Goal: Feedback & Contribution: Contribute content

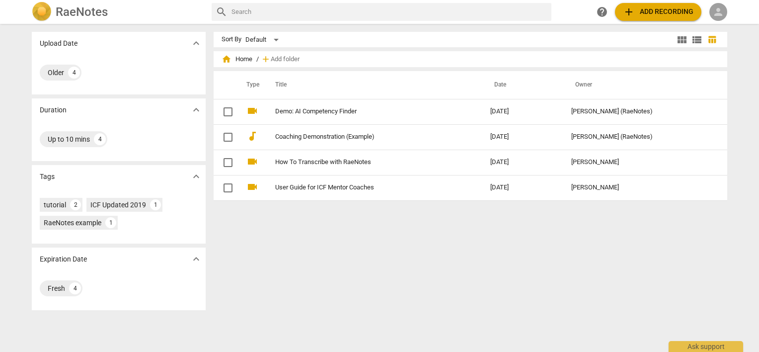
click at [721, 14] on span "person" at bounding box center [718, 12] width 12 height 12
click at [722, 27] on li "Login" at bounding box center [727, 24] width 36 height 24
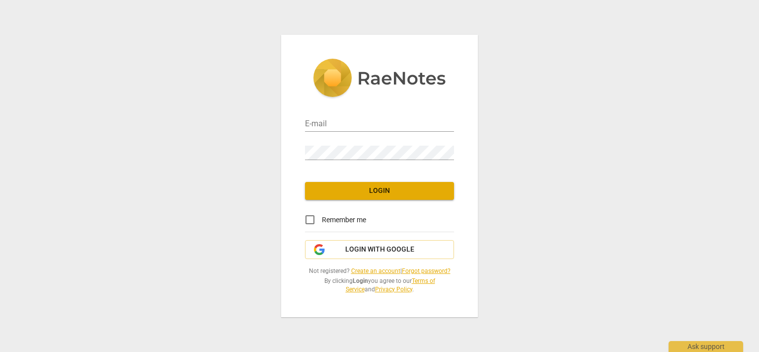
type input "[PERSON_NAME][EMAIL_ADDRESS][DOMAIN_NAME]"
click at [309, 217] on input "Remember me" at bounding box center [310, 220] width 24 height 24
checkbox input "true"
click at [335, 192] on span "Login" at bounding box center [379, 191] width 133 height 10
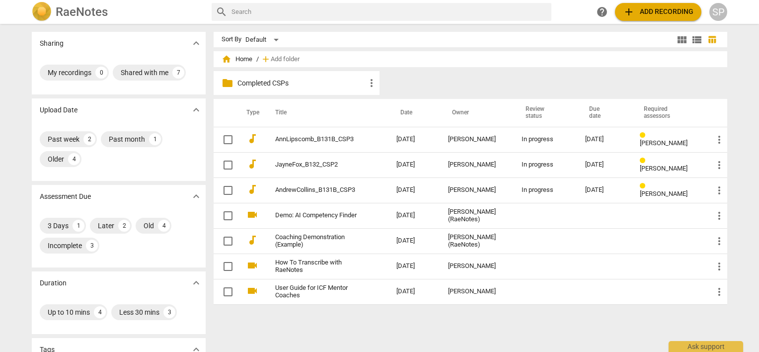
click at [335, 192] on link "AndrewCollins_B131B_CSP3" at bounding box center [317, 189] width 85 height 7
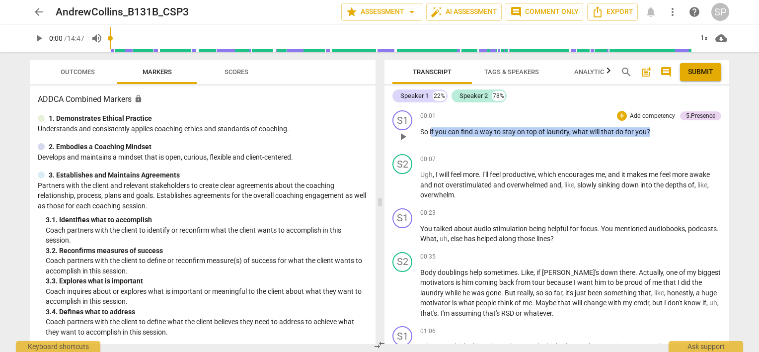
drag, startPoint x: 431, startPoint y: 133, endPoint x: 638, endPoint y: 120, distance: 207.6
click at [662, 129] on p "So if you can find a way to stay on top of laundry , what will that do for you ?" at bounding box center [570, 132] width 301 height 10
click at [617, 113] on div "+" at bounding box center [622, 116] width 10 height 10
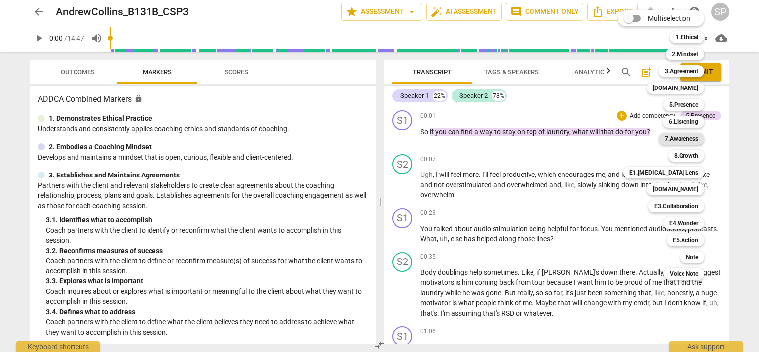
click at [688, 139] on b "7.Awareness" at bounding box center [682, 139] width 34 height 12
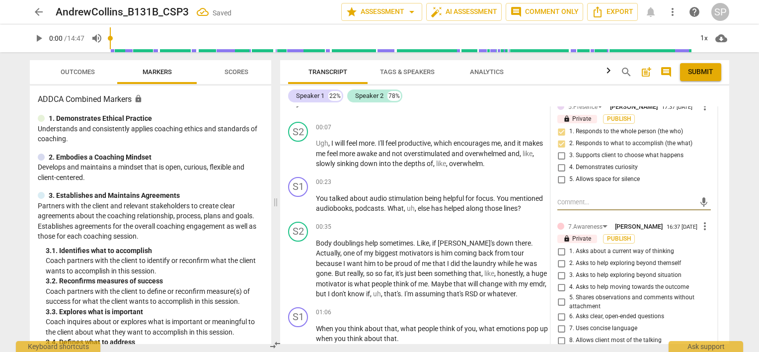
scroll to position [50, 0]
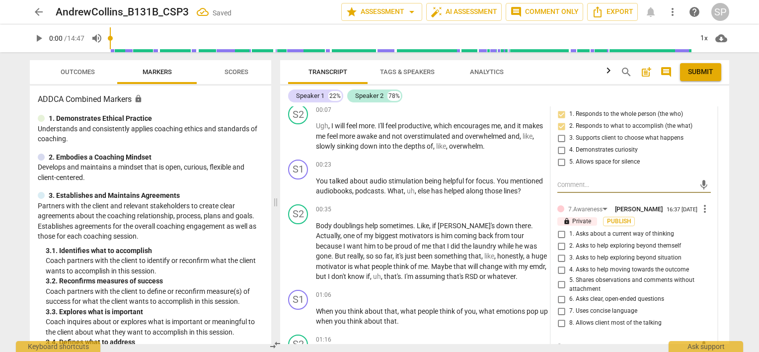
click at [559, 312] on input "7. Uses concise language" at bounding box center [561, 311] width 16 height 12
checkbox input "true"
click at [558, 270] on input "4. Asks to help moving towards the outcome" at bounding box center [561, 270] width 16 height 12
checkbox input "true"
click at [559, 299] on input "6. Asks clear, open-ended questions" at bounding box center [561, 299] width 16 height 12
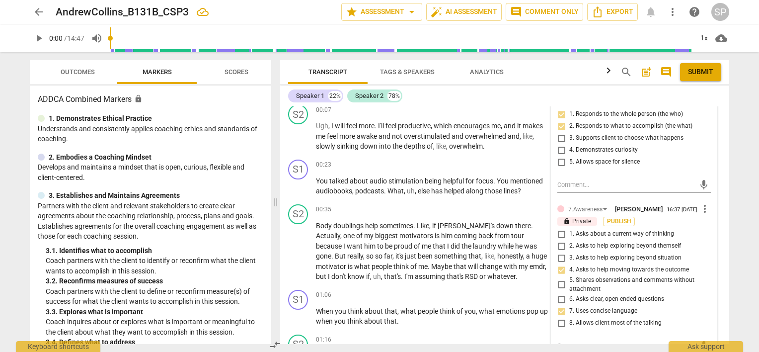
checkbox input "true"
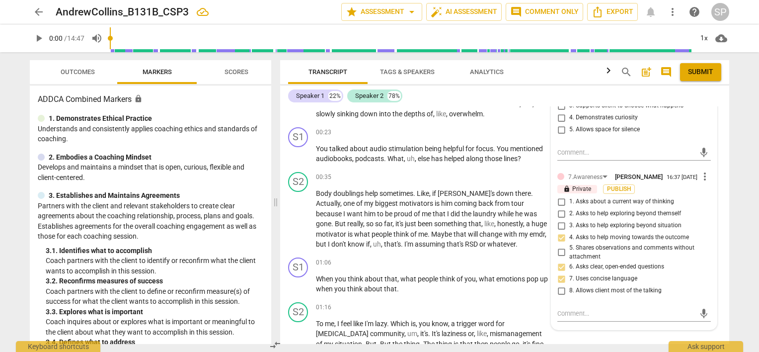
scroll to position [99, 0]
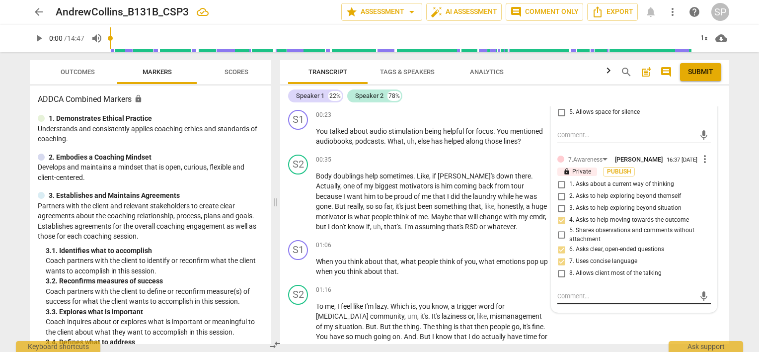
click at [560, 298] on textarea at bounding box center [626, 295] width 138 height 9
type textarea "T"
type textarea "Th"
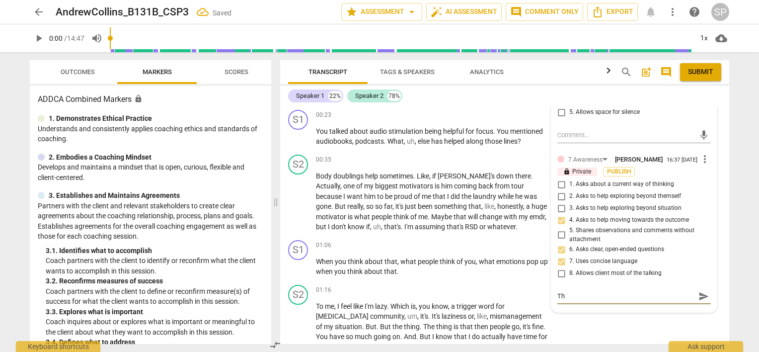
type textarea "Thi"
type textarea "This"
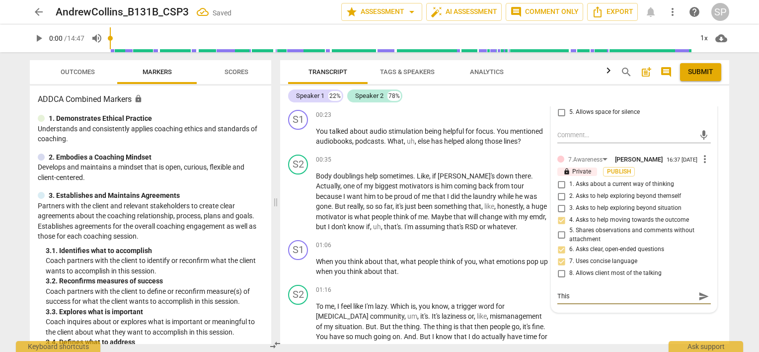
type textarea "This"
type textarea "This i"
type textarea "This is"
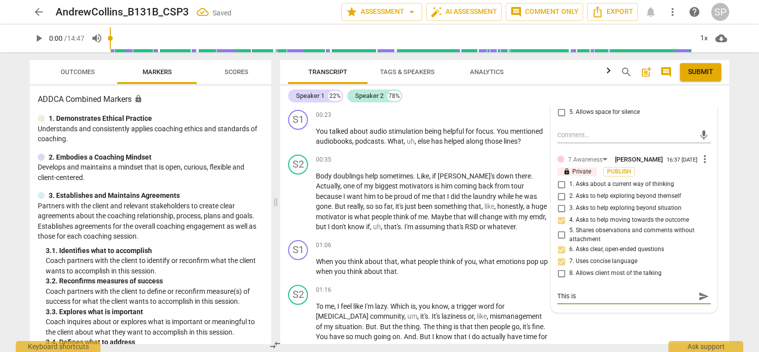
type textarea "This is"
type textarea "This is a"
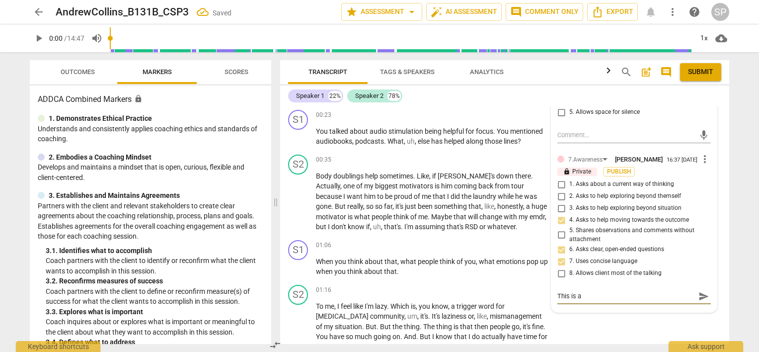
type textarea "This is a"
type textarea "This is a p"
type textarea "This is a po"
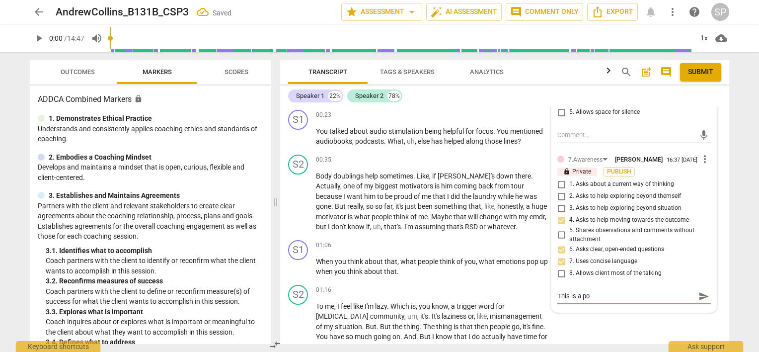
type textarea "This is a pow"
type textarea "This is a [PERSON_NAME]"
type textarea "This is a power"
type textarea "This is a powerf"
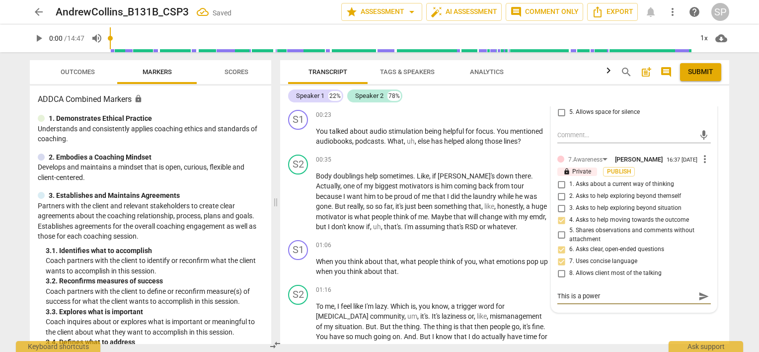
type textarea "This is a powerf"
type textarea "This is a powerfu"
type textarea "This is a powerful"
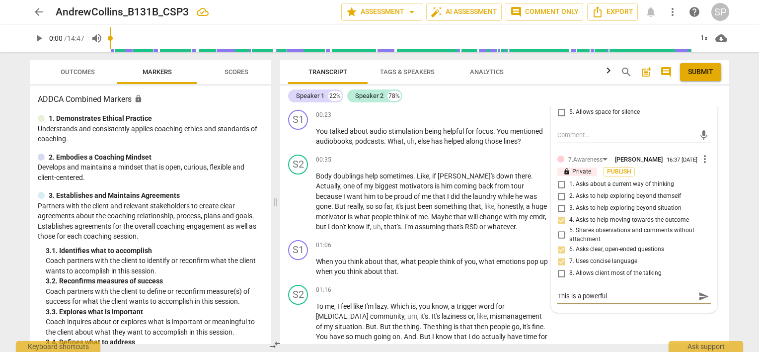
type textarea "This is a powerful"
type textarea "This is a powerful o"
type textarea "This is a powerful op"
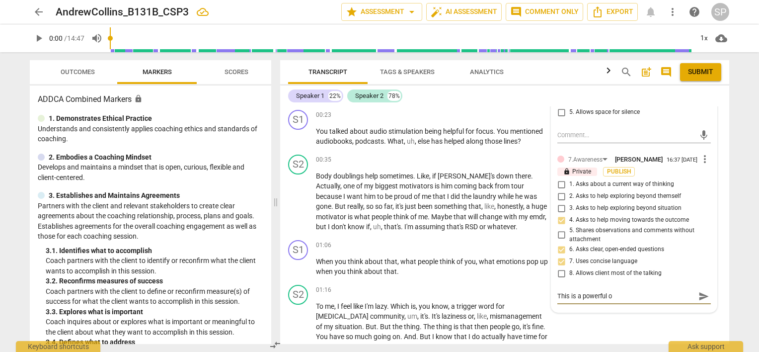
type textarea "This is a powerful op"
type textarea "This is a powerful ope"
type textarea "This is a powerful op"
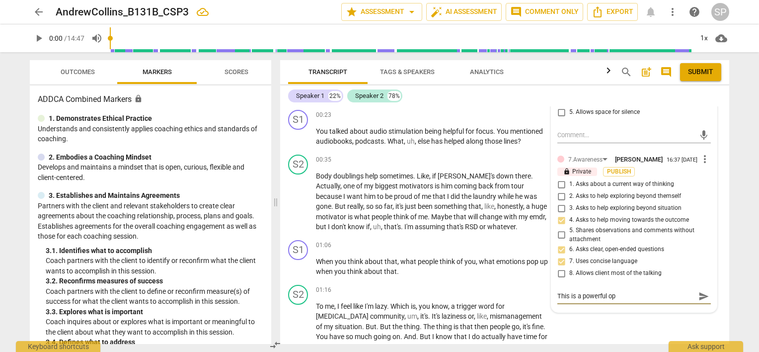
type textarea "This is a powerful o"
type textarea "This is a powerful"
type textarea "This is a powerful c"
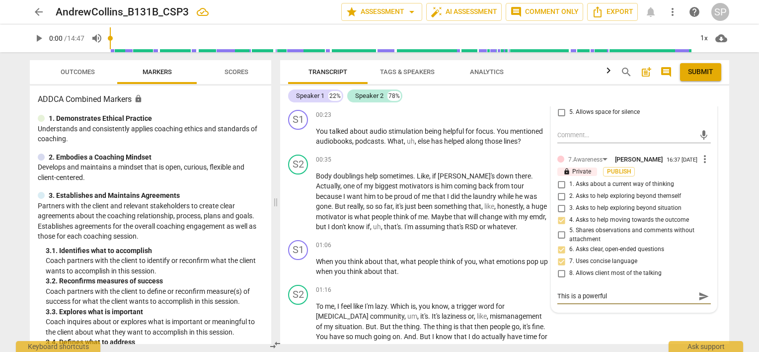
type textarea "This is a powerful c"
type textarea "This is a powerful co"
type textarea "This is a powerful con"
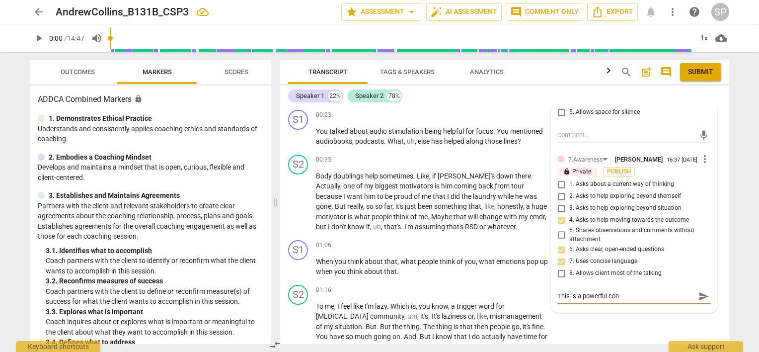
type textarea "This is a powerful conc"
type textarea "This is a powerful conci"
type textarea "This is a powerful concis"
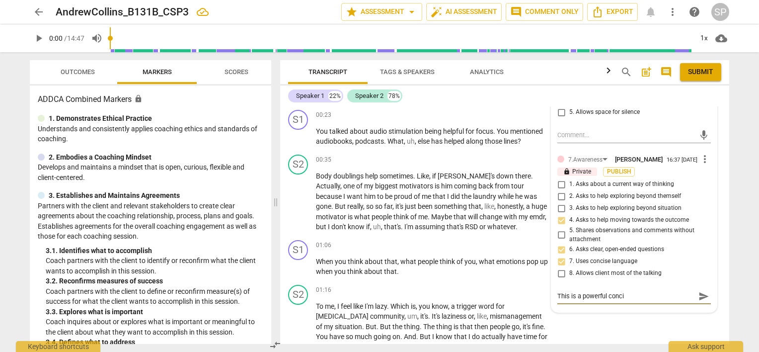
type textarea "This is a powerful concis"
type textarea "This is a powerful concise"
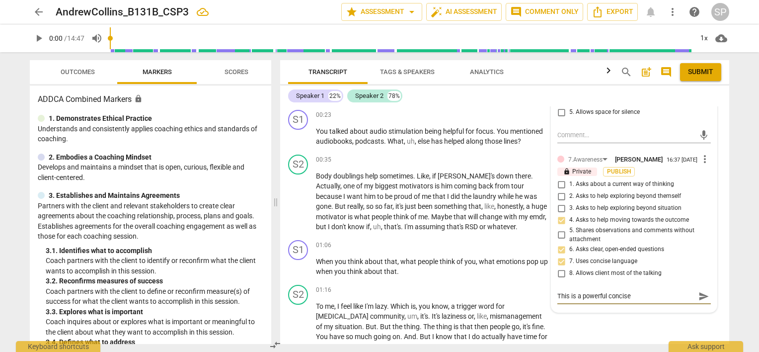
type textarea "This is a powerful concise q"
type textarea "This is a powerful concise qu"
type textarea "This is a powerful concise que"
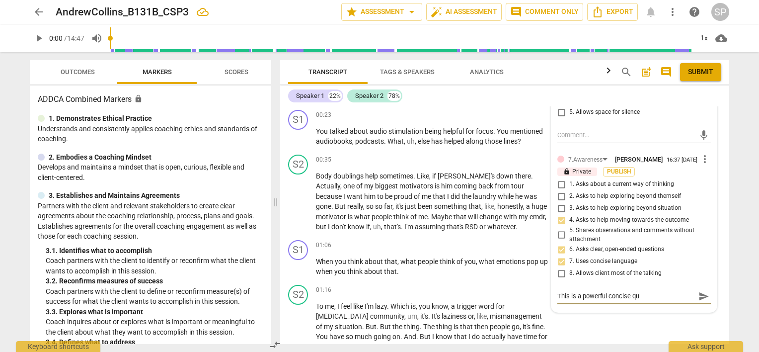
type textarea "This is a powerful concise que"
type textarea "This is a powerful concise ques"
type textarea "This is a powerful concise quest"
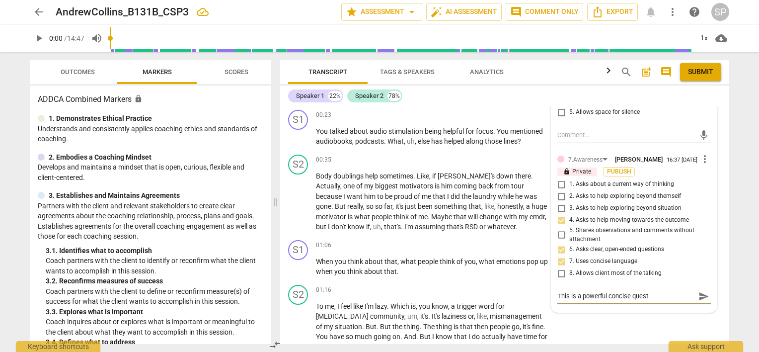
type textarea "This is a powerful concise questi"
type textarea "This is a powerful concise questio"
type textarea "This is a powerful concise question"
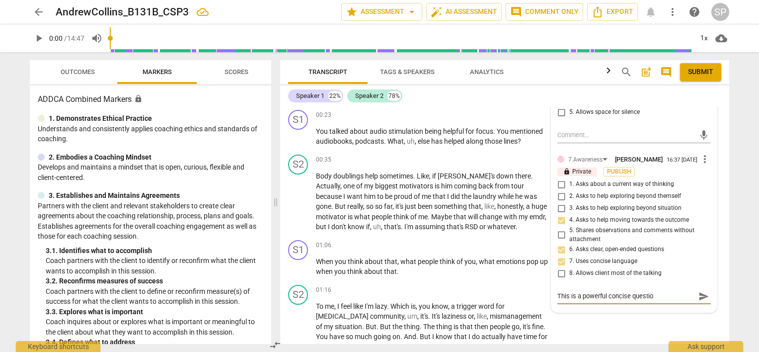
type textarea "This is a powerful concise question"
type textarea "This is a powerful concise question t"
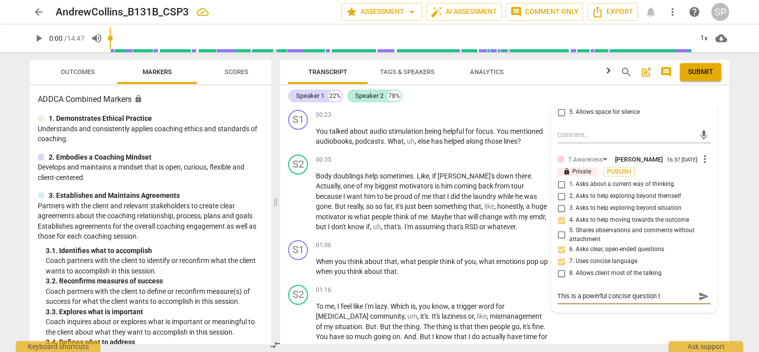
type textarea "This is a powerful concise question th"
type textarea "This is a powerful concise question tha"
type textarea "This is a powerful concise question that"
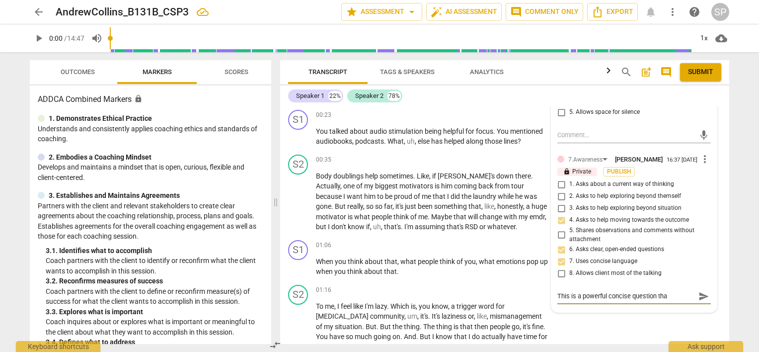
type textarea "This is a powerful concise question that"
type textarea "This is a powerful concise question that h"
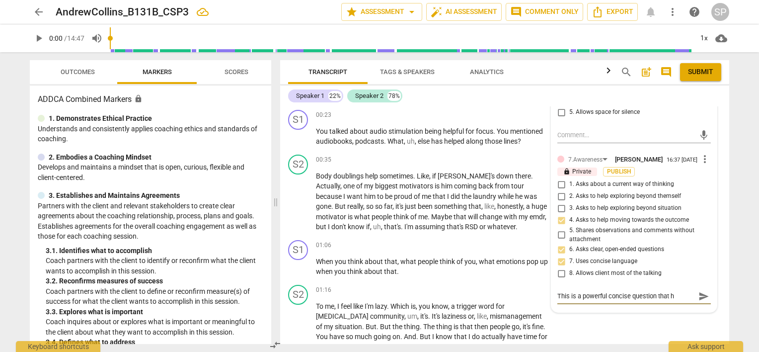
type textarea "This is a powerful concise question that he"
type textarea "This is a powerful concise question that hel"
type textarea "This is a powerful concise question that help"
type textarea "This is a powerful concise question that helps"
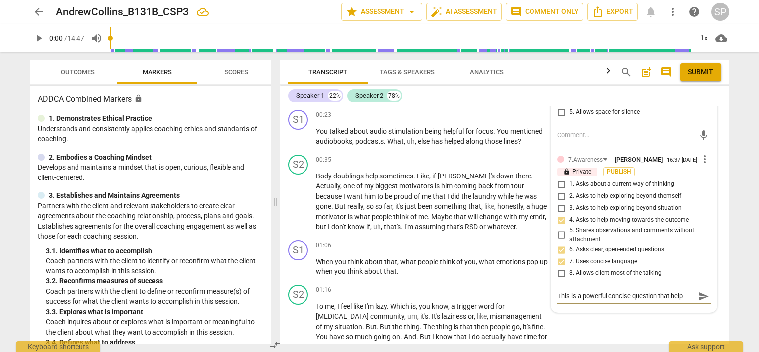
type textarea "This is a powerful concise question that helps"
type textarea "This is a powerful concise question that helps h"
type textarea "This is a powerful concise question that helps he"
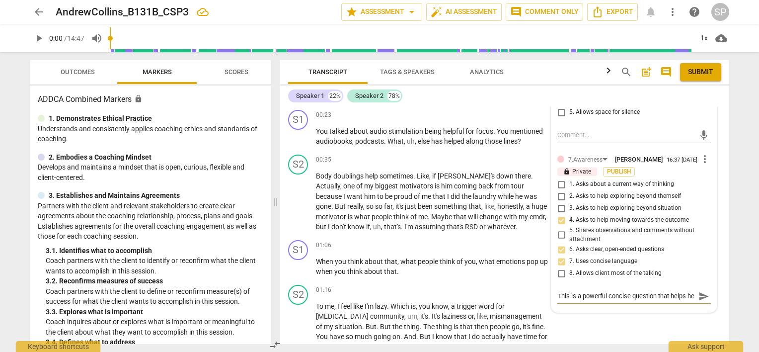
scroll to position [8, 0]
type textarea "This is a powerful concise question that helps her"
type textarea "This is a powerful concise question that helps her f"
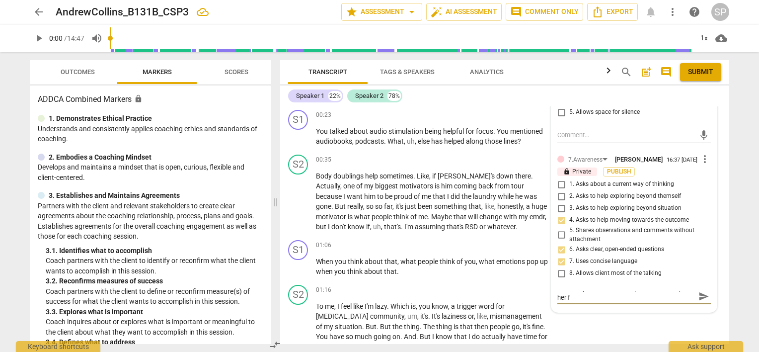
type textarea "This is a powerful concise question that helps her fo"
type textarea "This is a powerful concise question that helps her foc"
type textarea "This is a powerful concise question that helps her focu"
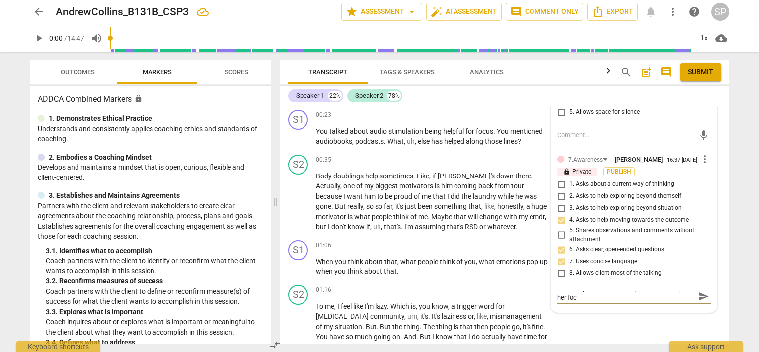
type textarea "This is a powerful concise question that helps her focu"
type textarea "This is a powerful concise question that helps her focus"
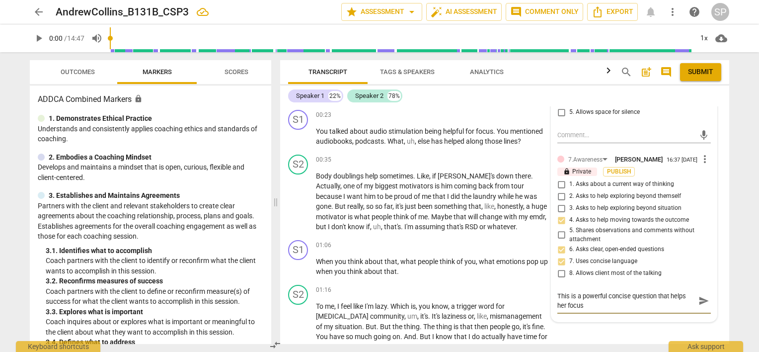
type textarea "This is a powerful concise question that helps her focus"
type textarea "This is a powerful concise question that helps her focus o"
type textarea "This is a powerful concise question that helps her focus on"
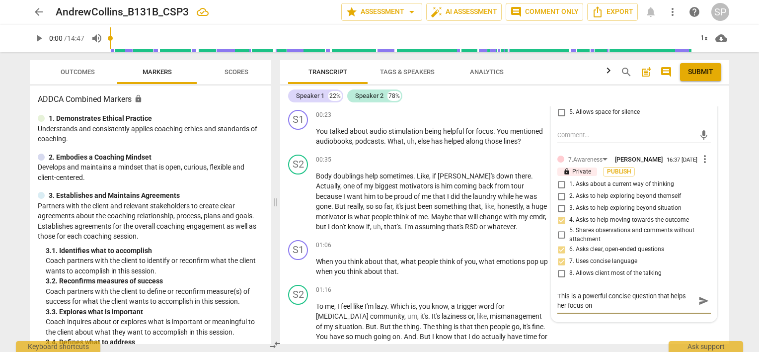
type textarea "This is a powerful concise question that helps her focus on"
type textarea "This is a powerful concise question that helps her focus on t"
type textarea "This is a powerful concise question that helps her focus on th"
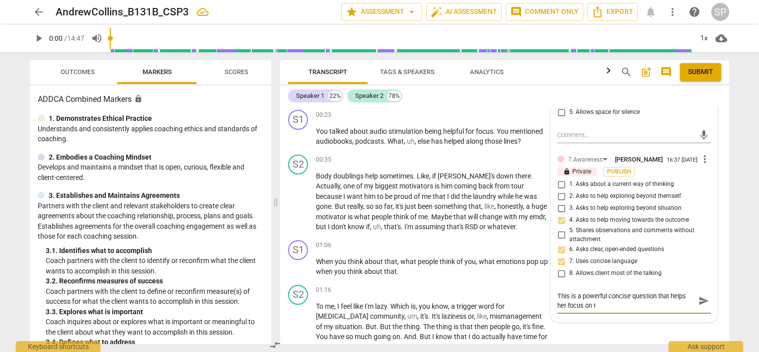
type textarea "This is a powerful concise question that helps her focus on th"
type textarea "This is a powerful concise question that helps her focus on the"
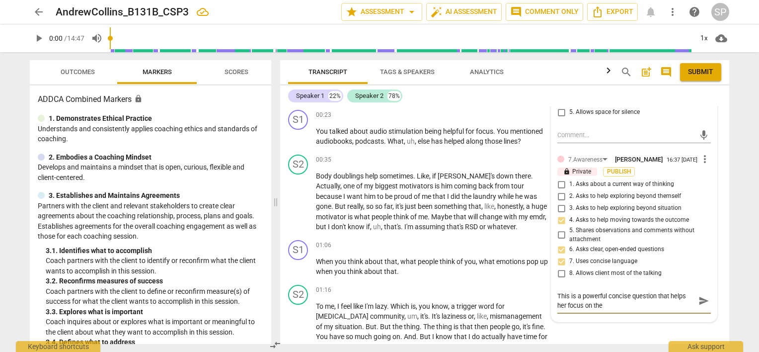
type textarea "This is a powerful concise question that helps her focus on the i"
type textarea "This is a powerful concise question that helps her focus on the im"
type textarea "This is a powerful concise question that helps her focus on the imo"
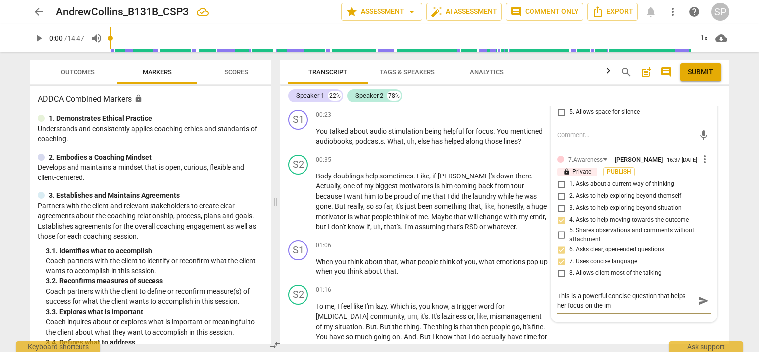
type textarea "This is a powerful concise question that helps her focus on the imo"
type textarea "This is a powerful concise question that helps her focus on the im"
type textarea "This is a powerful concise question that helps her focus on the imp"
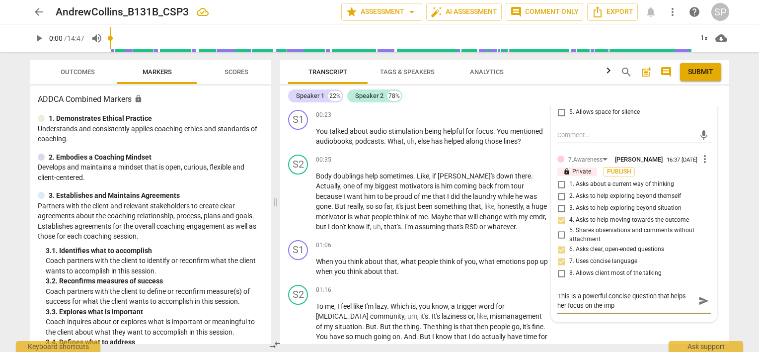
type textarea "This is a powerful concise question that helps her focus on the impo"
type textarea "This is a powerful concise question that helps her focus on the impor"
type textarea "This is a powerful concise question that helps her focus on the import"
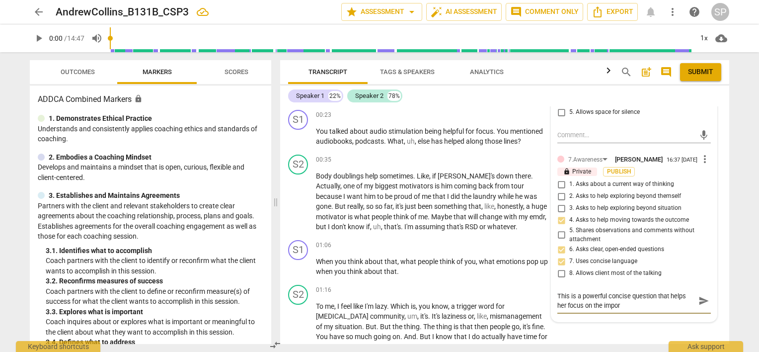
type textarea "This is a powerful concise question that helps her focus on the import"
type textarea "This is a powerful concise question that helps her focus on the importa"
type textarea "This is a powerful concise question that helps her focus on the importan"
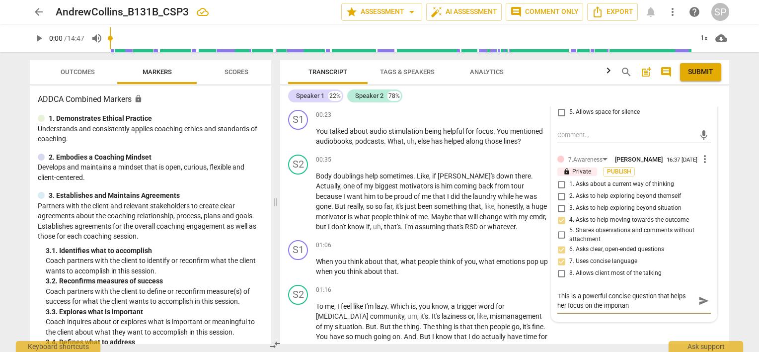
type textarea "This is a powerful concise question that helps her focus on the important"
type textarea "This is a powerful concise question that helps her focus on the importanta"
type textarea "This is a powerful concise question that helps her focus on the importantan"
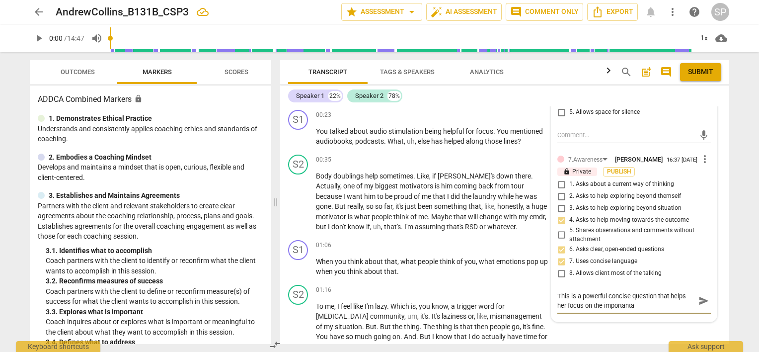
type textarea "This is a powerful concise question that helps her focus on the importantan"
type textarea "This is a powerful concise question that helps her focus on the importantanc"
type textarea "This is a powerful concise question that helps her focus on the importantance"
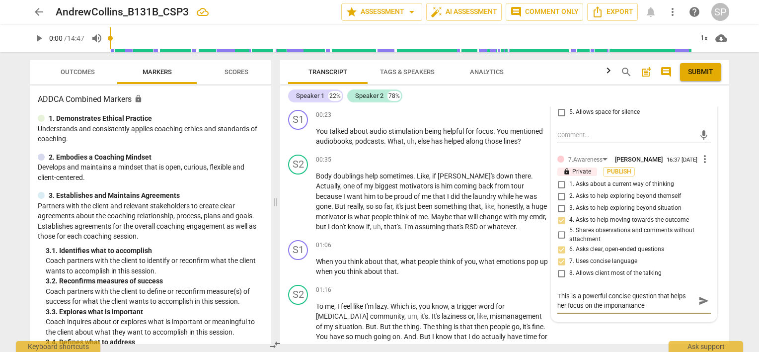
type textarea "This is a powerful concise question that helps her focus on the importantanc"
type textarea "This is a powerful concise question that helps her focus on the importantan"
type textarea "This is a powerful concise question that helps her focus on the importanta"
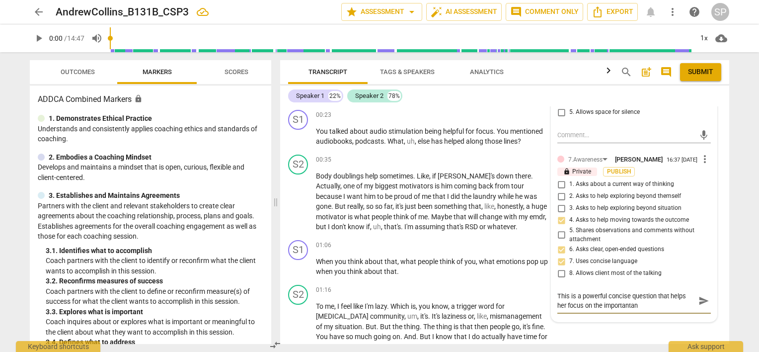
type textarea "This is a powerful concise question that helps her focus on the importanta"
type textarea "This is a powerful concise question that helps her focus on the important"
type textarea "This is a powerful concise question that helps her focus on the importan"
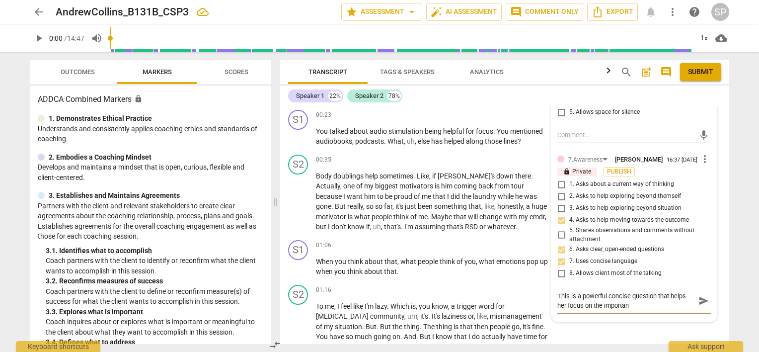
type textarea "This is a powerful concise question that helps her focus on the importanc"
type textarea "This is a powerful concise question that helps her focus on the importance"
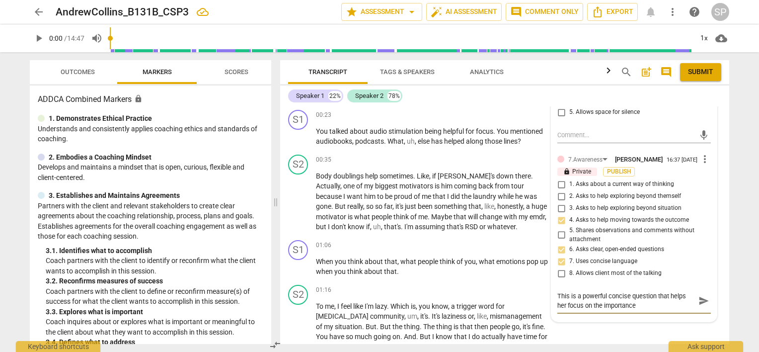
type textarea "This is a powerful concise question that helps her focus on the importance"
type textarea "This is a powerful concise question that helps her focus on the importance o"
type textarea "This is a powerful concise question that helps her focus on the importance of"
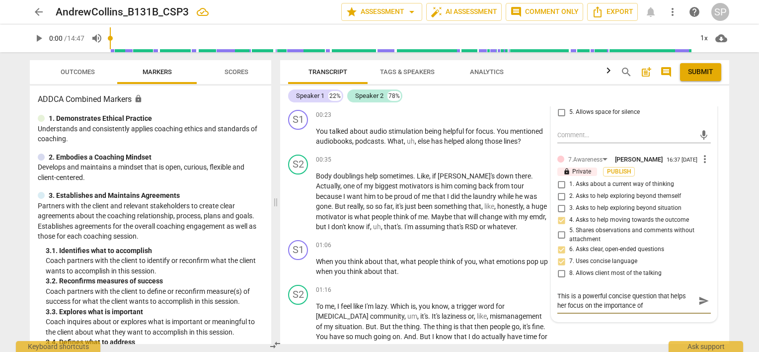
type textarea "This is a powerful concise question that helps her focus on the importance of"
type textarea "This is a powerful concise question that helps her focus on the importance of t"
type textarea "This is a powerful concise question that helps her focus on the importance of"
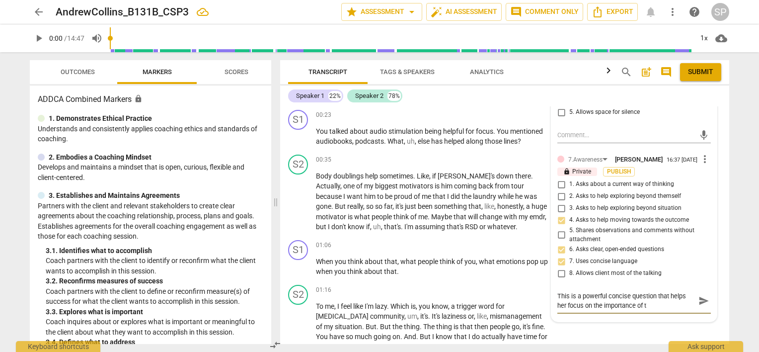
type textarea "This is a powerful concise question that helps her focus on the importance of"
type textarea "This is a powerful concise question that helps her focus on the importance of s"
type textarea "This is a powerful concise question that helps her focus on the importance of se"
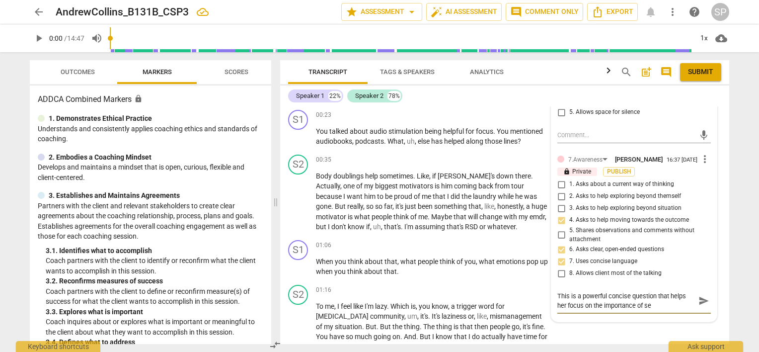
type textarea "This is a powerful concise question that helps her focus on the importance of s…"
click at [602, 305] on textarea "This is a powerful concise question that helps her focus on the importance of s…" at bounding box center [626, 305] width 138 height 28
click at [643, 314] on textarea "This is a powerful concise question that helps her focus on the greater importa…" at bounding box center [626, 305] width 138 height 28
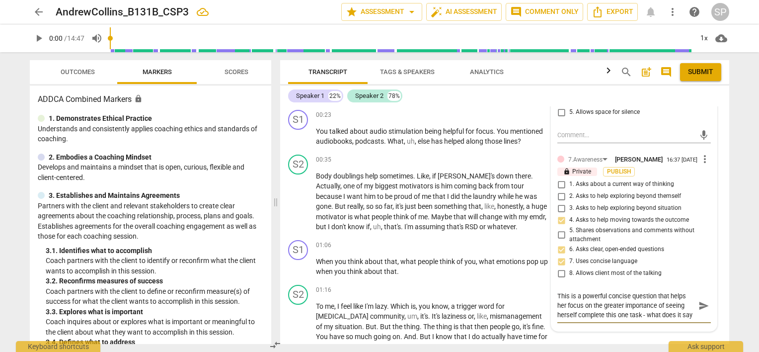
scroll to position [8, 0]
click at [700, 303] on span "send" at bounding box center [703, 305] width 11 height 11
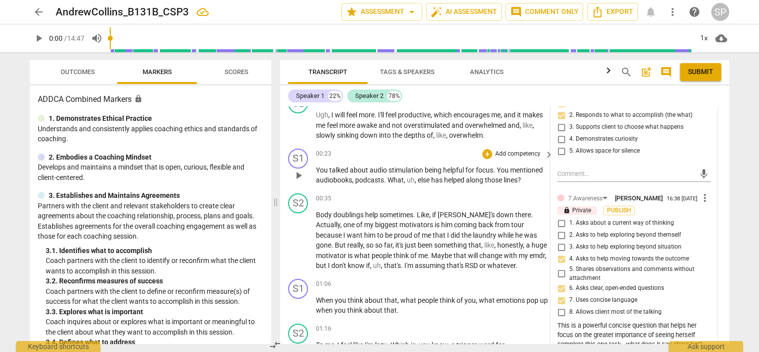
scroll to position [0, 0]
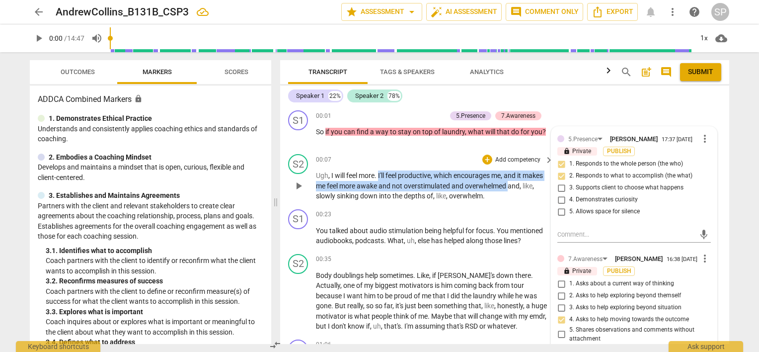
drag, startPoint x: 379, startPoint y: 175, endPoint x: 532, endPoint y: 187, distance: 153.4
click at [532, 187] on p "Ugh , I will feel more . I'll feel productive , which encourages me , and it ma…" at bounding box center [432, 185] width 232 height 31
copy p "I'll feel productive , which encourages me , and it makes me feel more awake an…"
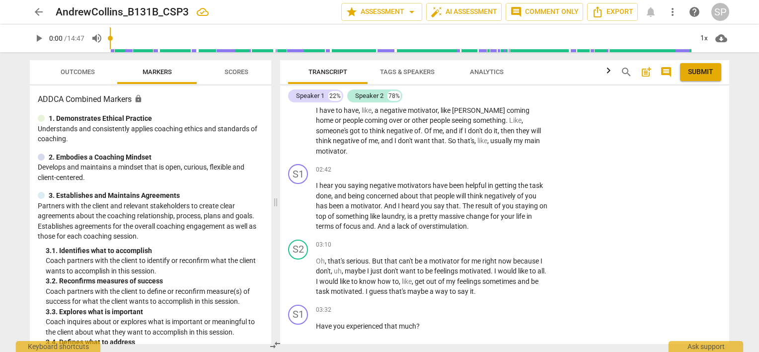
scroll to position [447, 0]
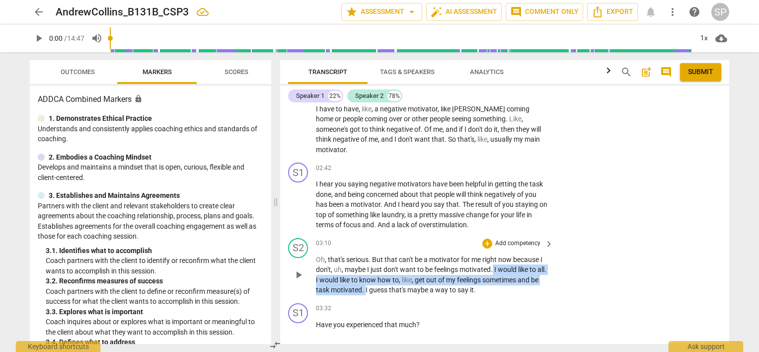
drag, startPoint x: 493, startPoint y: 258, endPoint x: 375, endPoint y: 287, distance: 121.1
click at [375, 287] on div "S2 play_arrow pause 03:10 + Add competency keyboard_arrow_right Oh , that's ser…" at bounding box center [504, 266] width 449 height 65
copy p "I would like to all . I would like to know how to , like , get out of my feelin…"
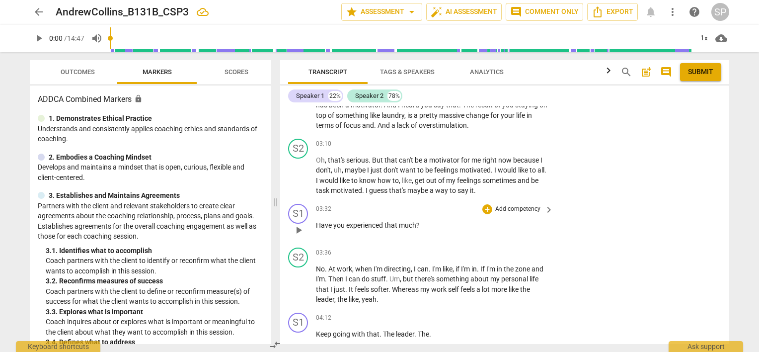
click at [447, 207] on div "03:32 + Add competency keyboard_arrow_right Have you experienced that much ?" at bounding box center [435, 222] width 238 height 36
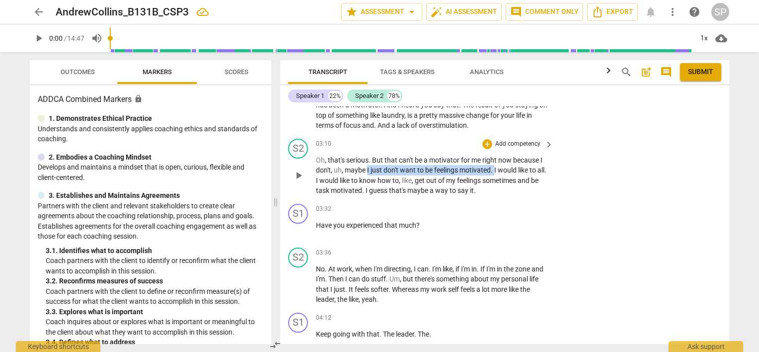
drag, startPoint x: 367, startPoint y: 156, endPoint x: 495, endPoint y: 161, distance: 128.3
click at [495, 161] on p "Oh , that's serious . But that can't be a motivator for me right now because I …" at bounding box center [432, 175] width 232 height 41
copy p "I just don't want to be feelings motivated ."
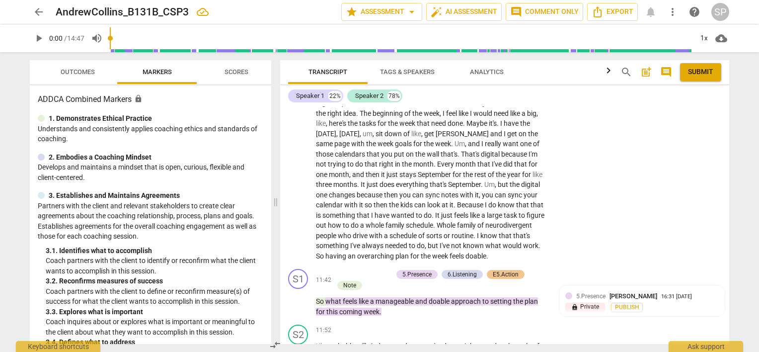
scroll to position [2086, 0]
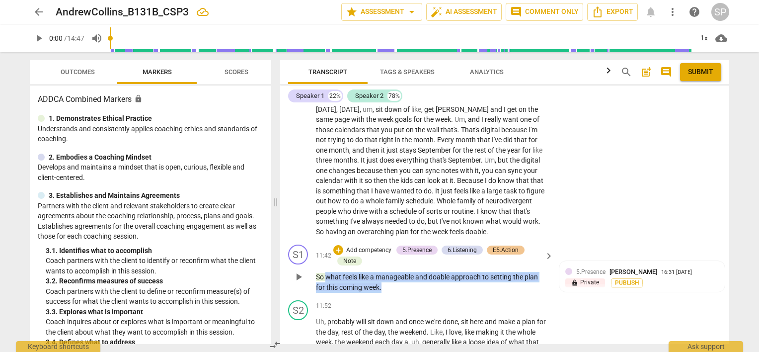
drag, startPoint x: 326, startPoint y: 271, endPoint x: 382, endPoint y: 283, distance: 58.0
click at [382, 283] on p "So what feels like a manageable and doable approach to setting the plan for thi…" at bounding box center [432, 282] width 232 height 20
click at [411, 284] on p "So what feels like a manageable and doable approach to setting the plan for thi…" at bounding box center [432, 282] width 232 height 20
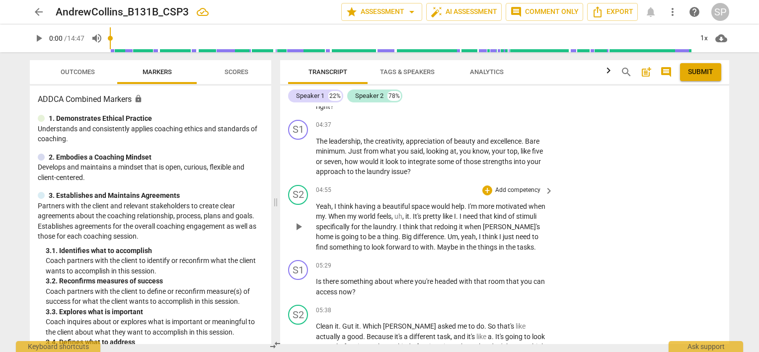
scroll to position [894, 0]
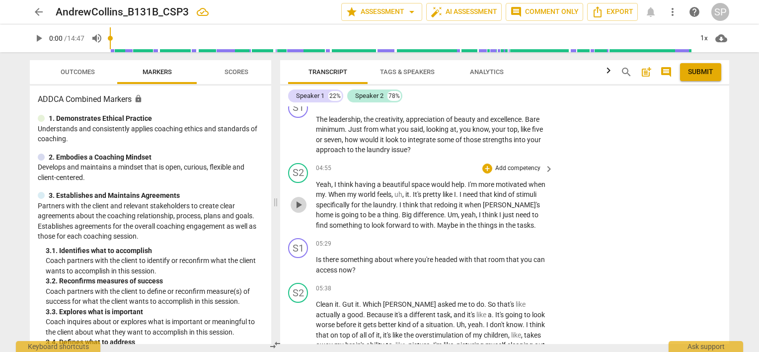
click at [298, 199] on span "play_arrow" at bounding box center [299, 205] width 12 height 12
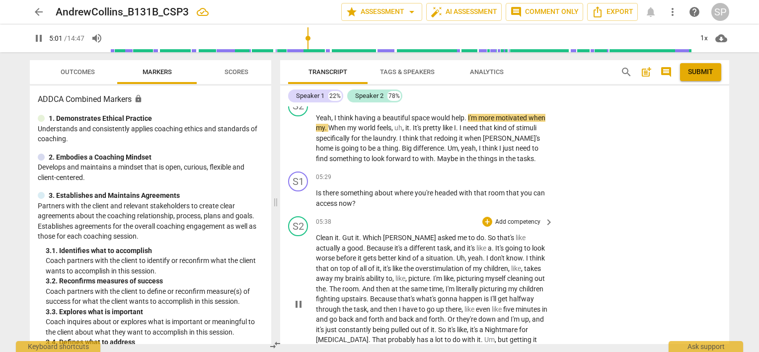
scroll to position [944, 0]
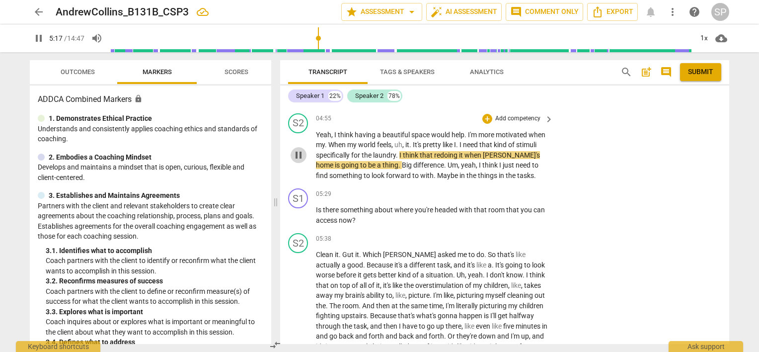
click at [296, 149] on span "pause" at bounding box center [299, 155] width 12 height 12
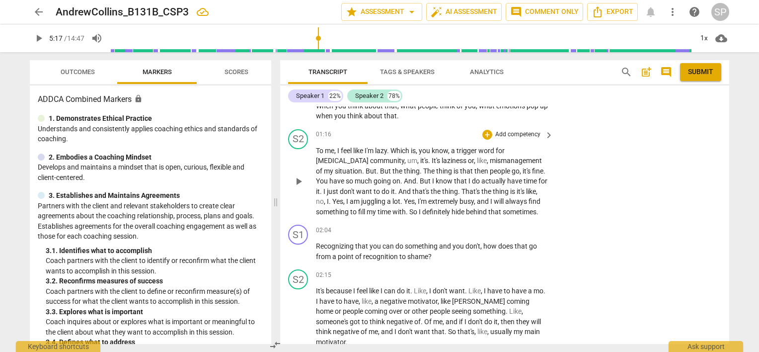
scroll to position [298, 0]
